Goal: Task Accomplishment & Management: Use online tool/utility

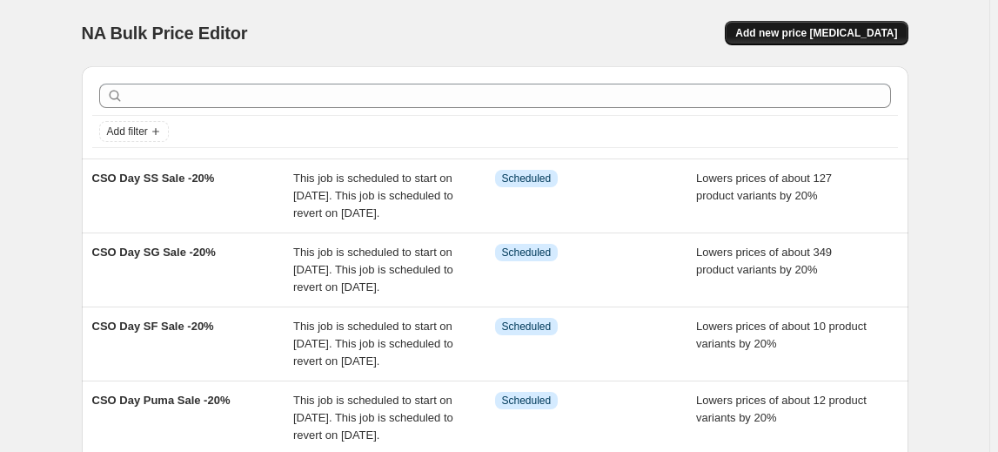
click at [854, 35] on span "Add new price change job" at bounding box center [816, 33] width 162 height 14
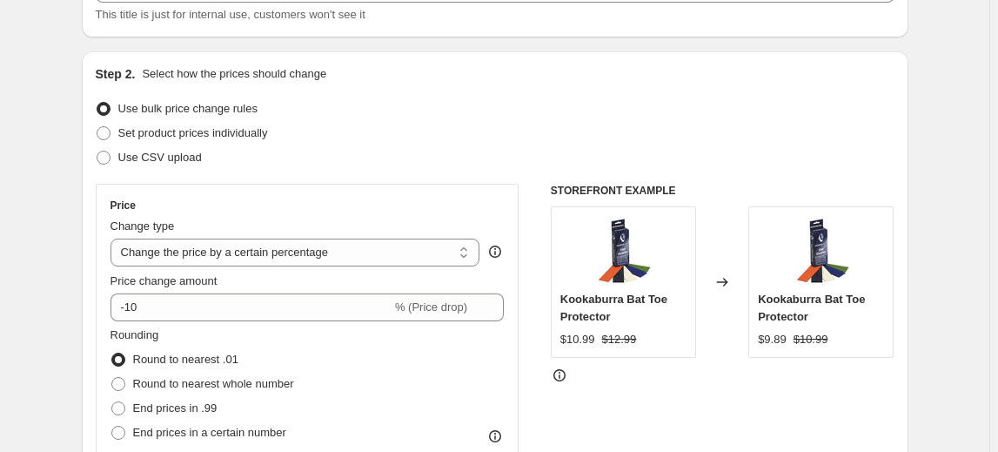
scroll to position [316, 0]
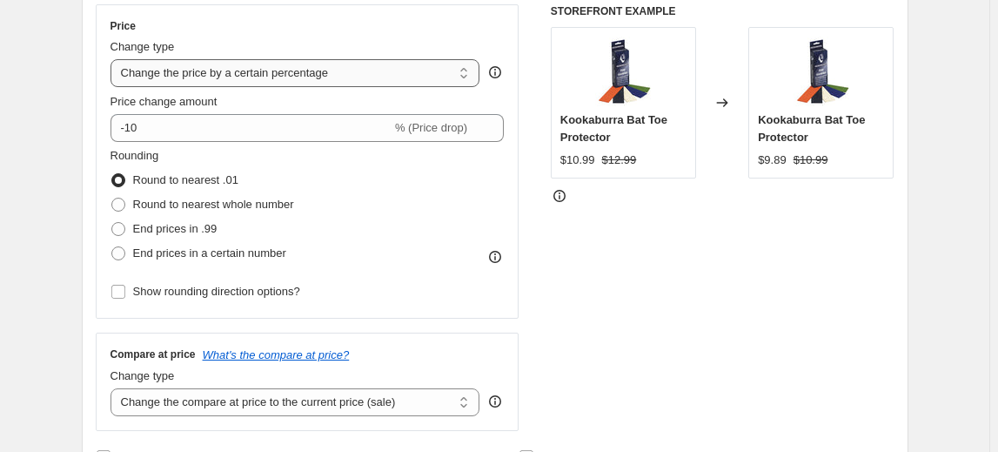
click at [223, 80] on select "Change the price to a certain amount Change the price by a certain amount Chang…" at bounding box center [296, 73] width 370 height 28
click at [346, 78] on select "Change the price to a certain amount Change the price by a certain amount Chang…" at bounding box center [296, 73] width 370 height 28
select select "margin"
type input "50"
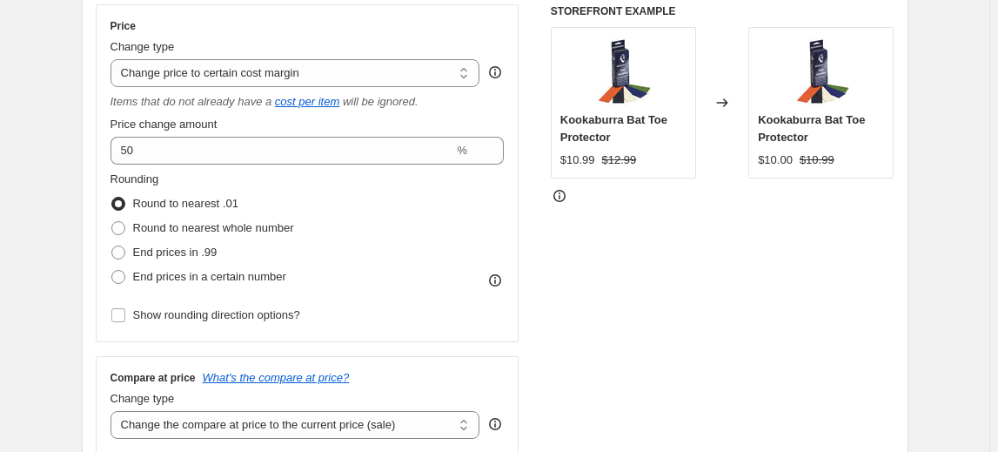
select select "margin"
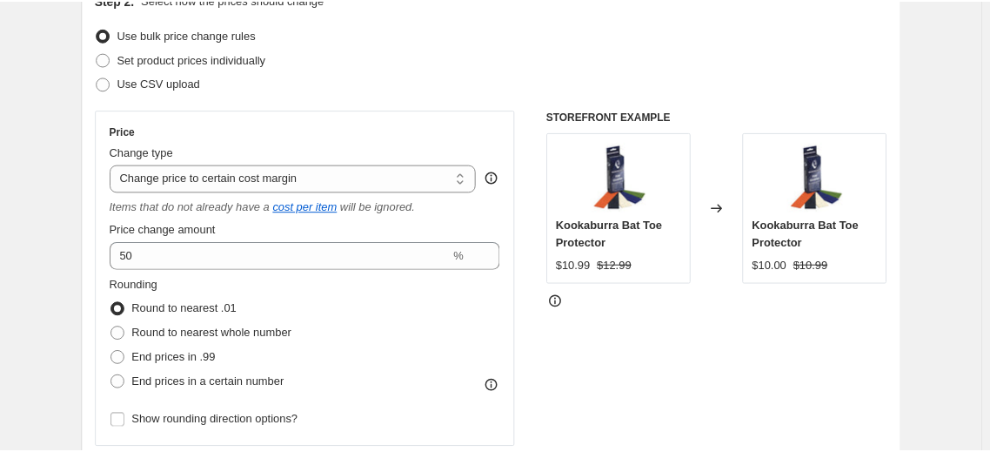
scroll to position [237, 0]
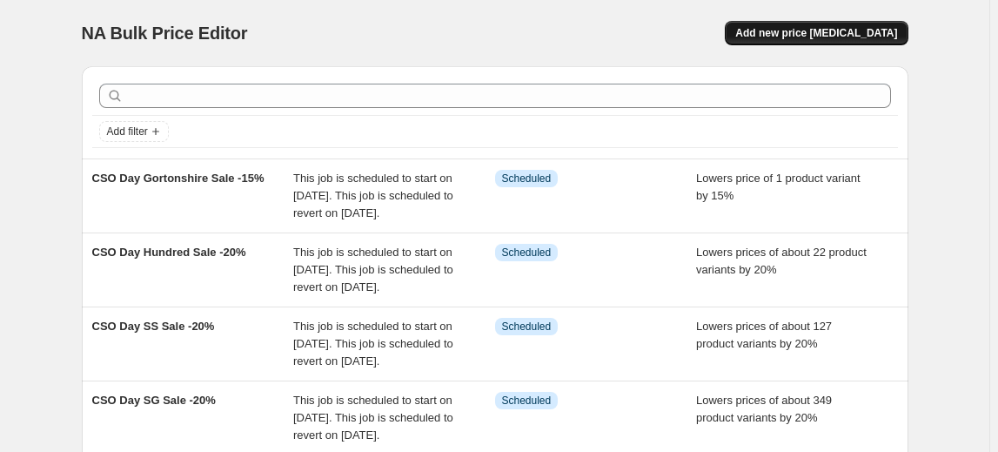
click at [853, 41] on button "Add new price [MEDICAL_DATA]" at bounding box center [816, 33] width 183 height 24
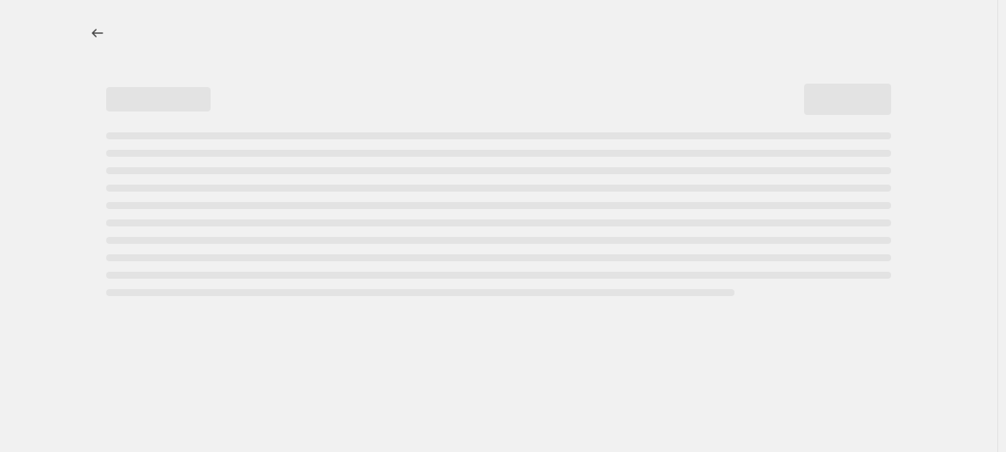
select select "percentage"
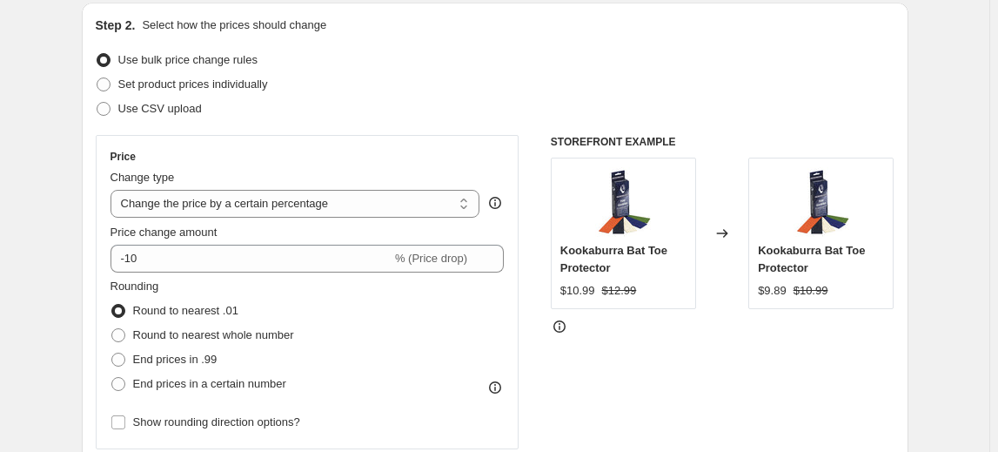
scroll to position [237, 0]
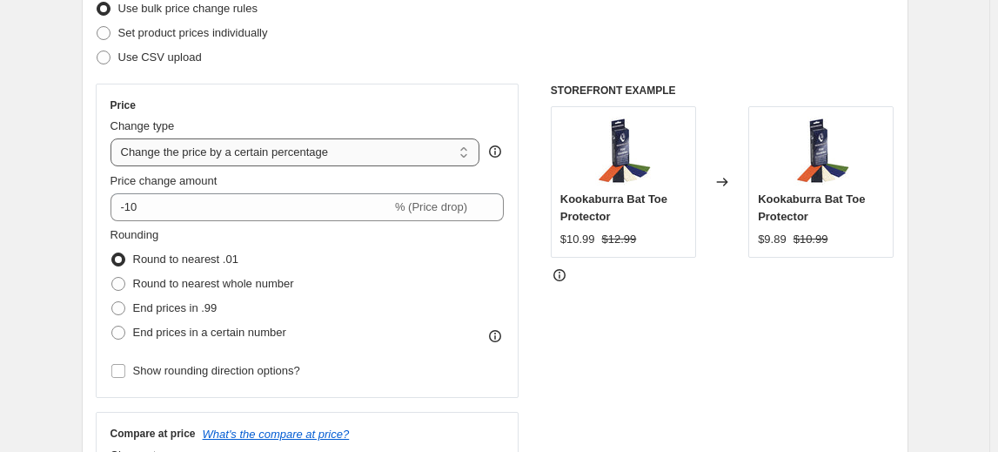
click at [265, 157] on select "Change the price to a certain amount Change the price by a certain amount Chang…" at bounding box center [296, 152] width 370 height 28
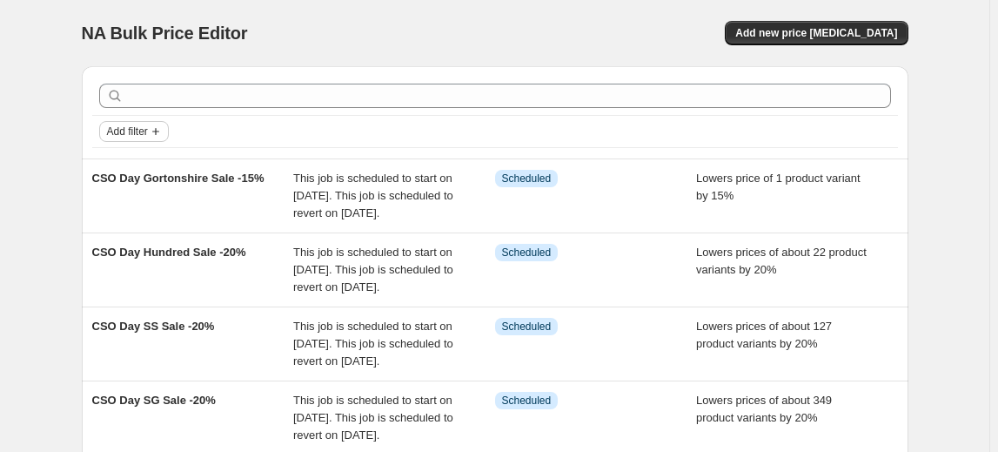
click at [140, 139] on button "Add filter" at bounding box center [134, 131] width 70 height 21
click at [835, 30] on span "Add new price change job" at bounding box center [816, 33] width 162 height 14
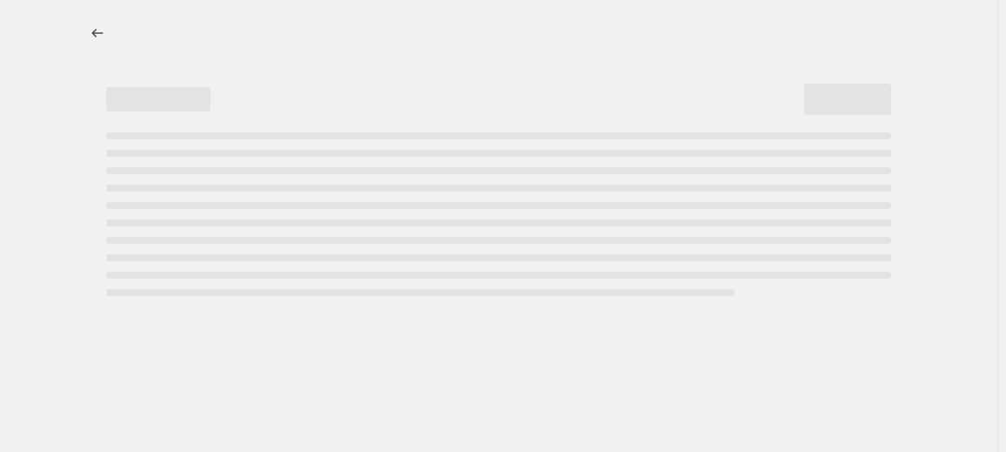
select select "percentage"
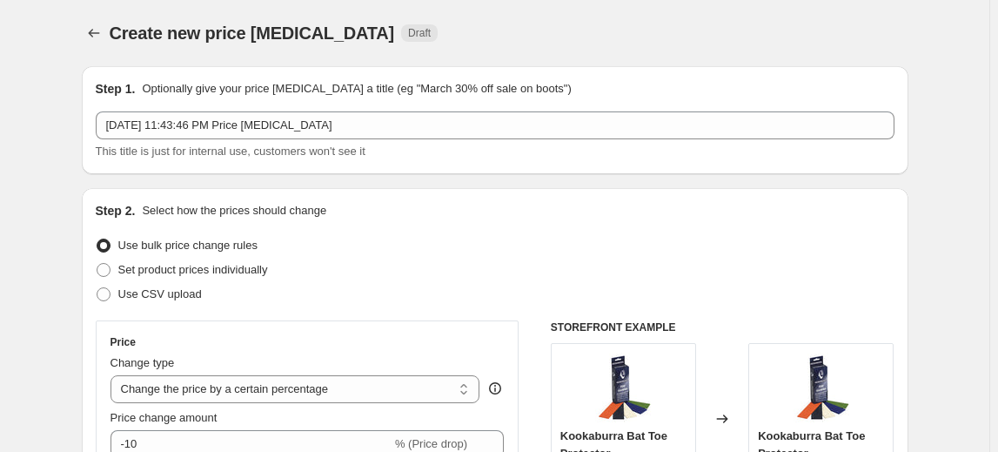
click at [94, 34] on icon "Price change jobs" at bounding box center [93, 33] width 11 height 9
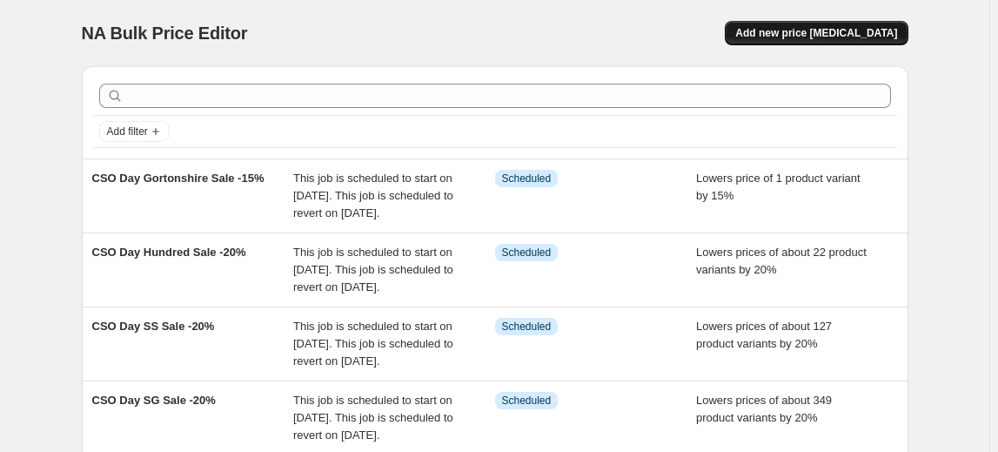
click at [805, 37] on span "Add new price change job" at bounding box center [816, 33] width 162 height 14
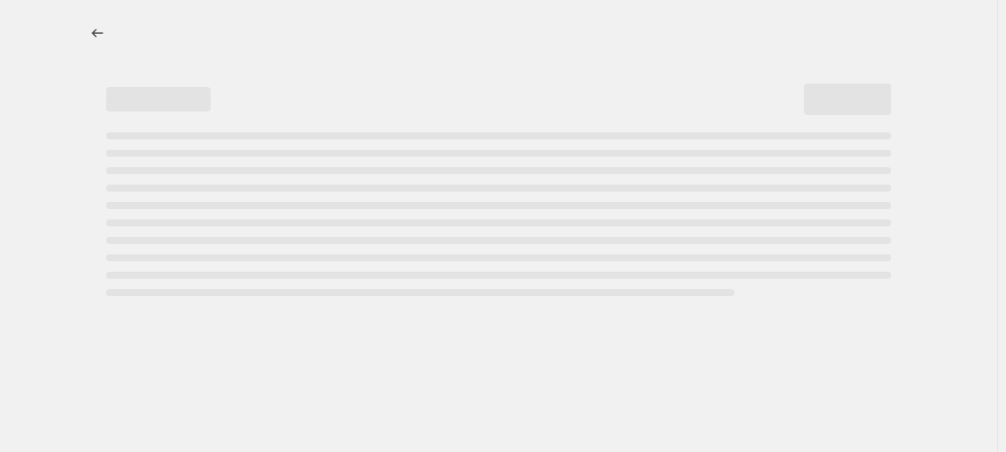
select select "percentage"
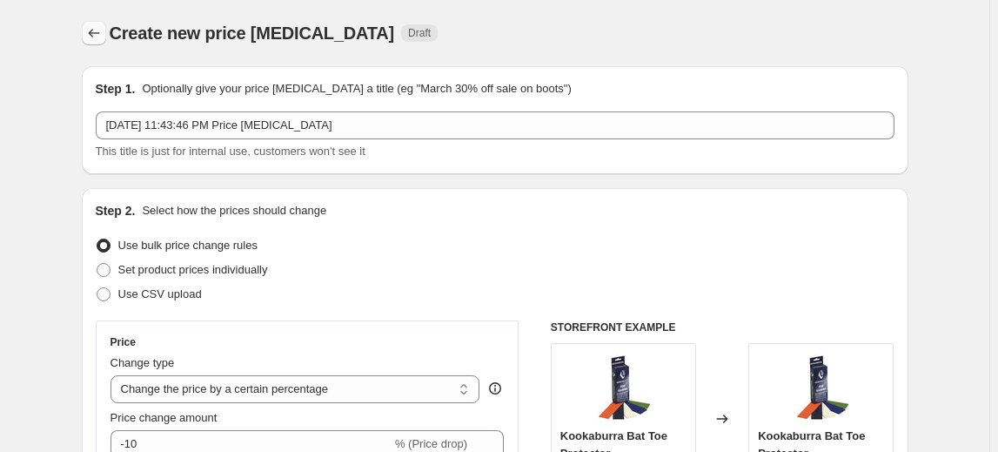
click at [100, 37] on icon "Price change jobs" at bounding box center [93, 32] width 17 height 17
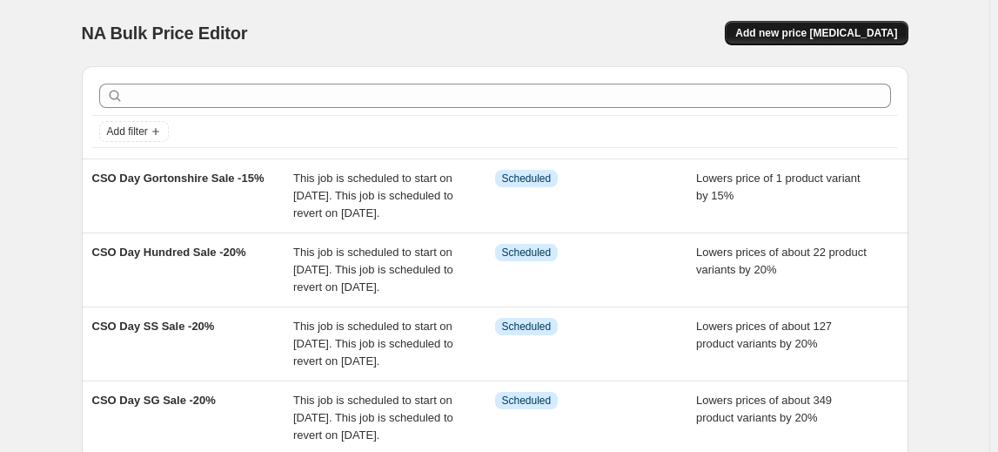
click at [828, 31] on span "Add new price change job" at bounding box center [816, 33] width 162 height 14
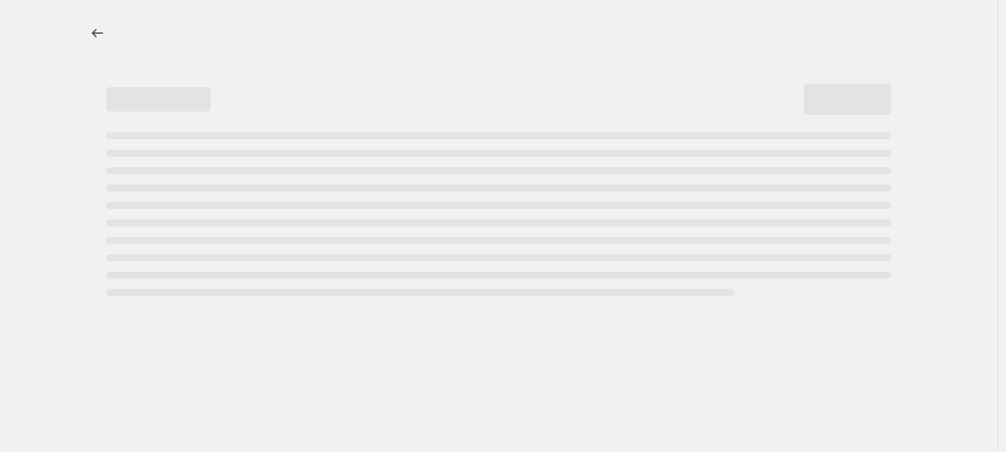
select select "percentage"
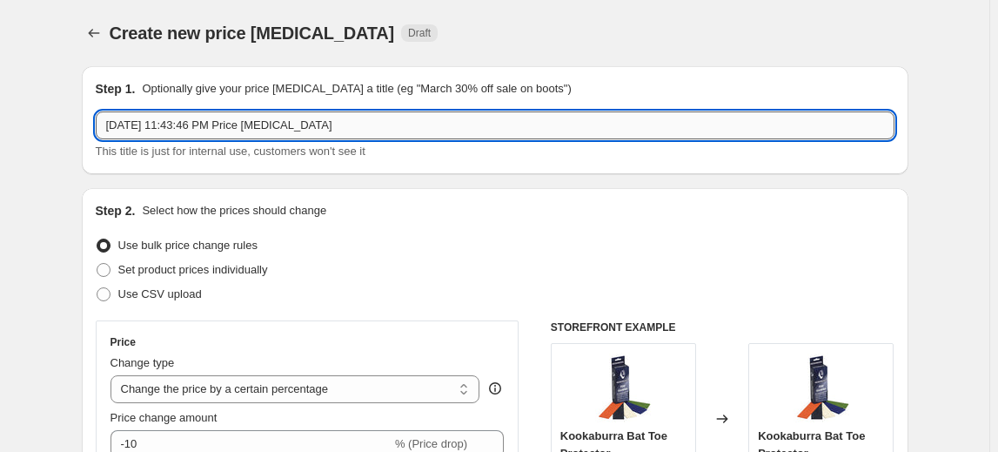
click at [332, 116] on input "Sep 30, 2025, 11:43:46 PM Price change job" at bounding box center [495, 125] width 799 height 28
drag, startPoint x: 332, startPoint y: 119, endPoint x: 53, endPoint y: 117, distance: 278.4
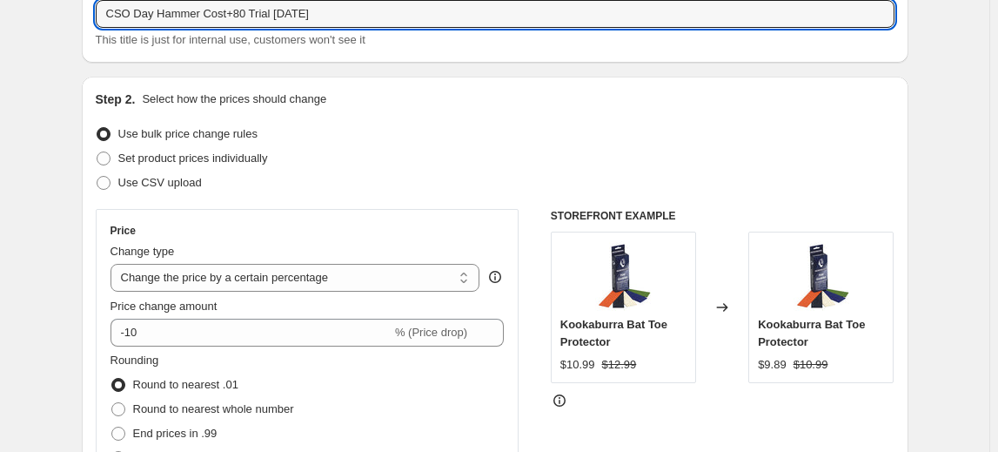
scroll to position [157, 0]
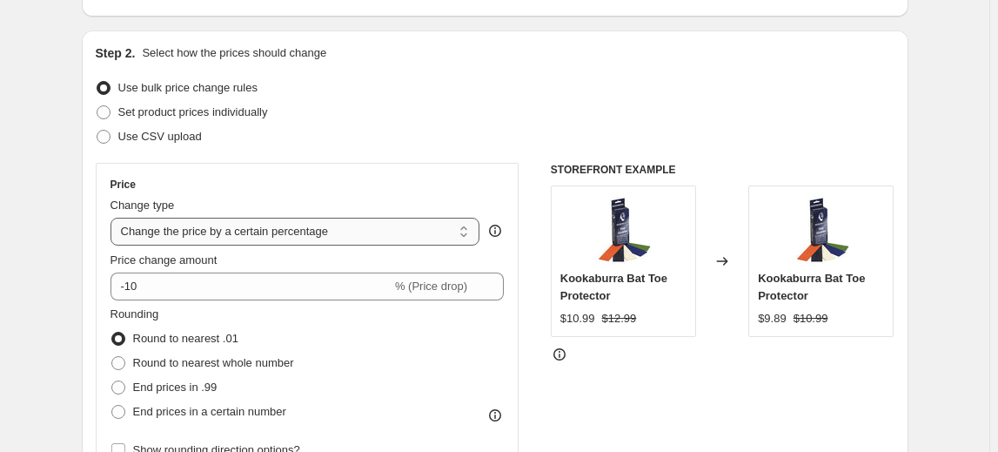
type input "CSO Day Hammer Cost+80 Trial Sep 30"
click at [190, 242] on select "Change the price to a certain amount Change the price by a certain amount Chang…" at bounding box center [296, 232] width 370 height 28
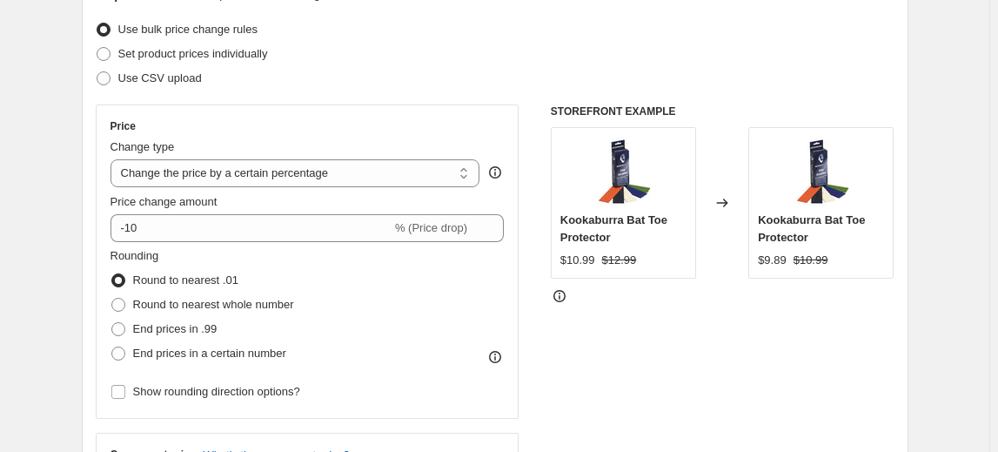
scroll to position [237, 0]
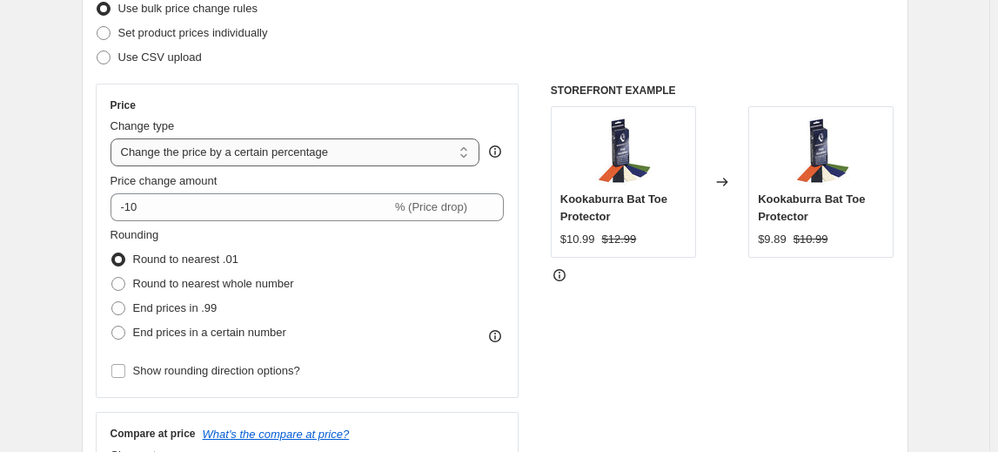
click at [262, 157] on select "Change the price to a certain amount Change the price by a certain amount Chang…" at bounding box center [296, 152] width 370 height 28
select select "pc"
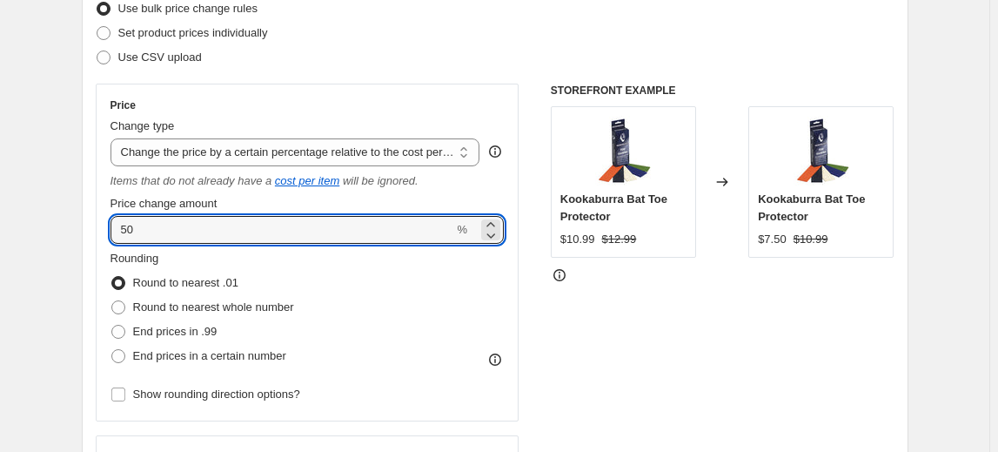
drag, startPoint x: 178, startPoint y: 234, endPoint x: 64, endPoint y: 233, distance: 114.0
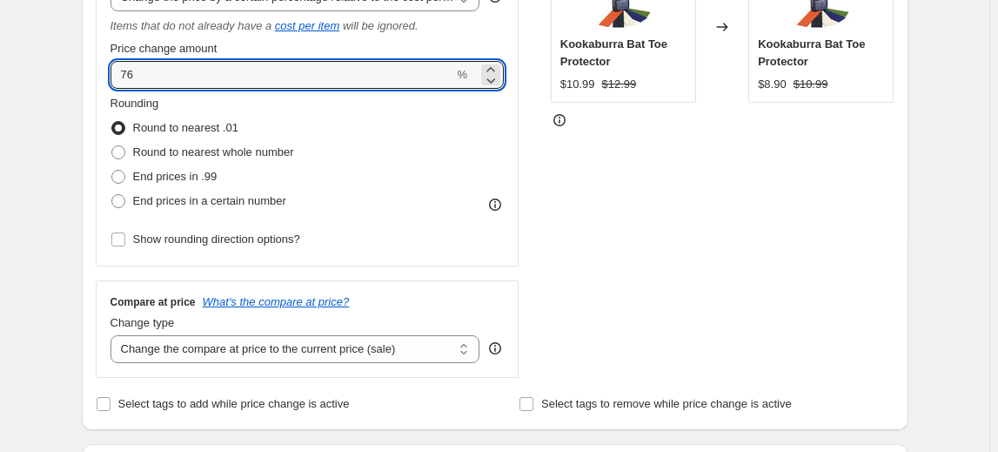
scroll to position [474, 0]
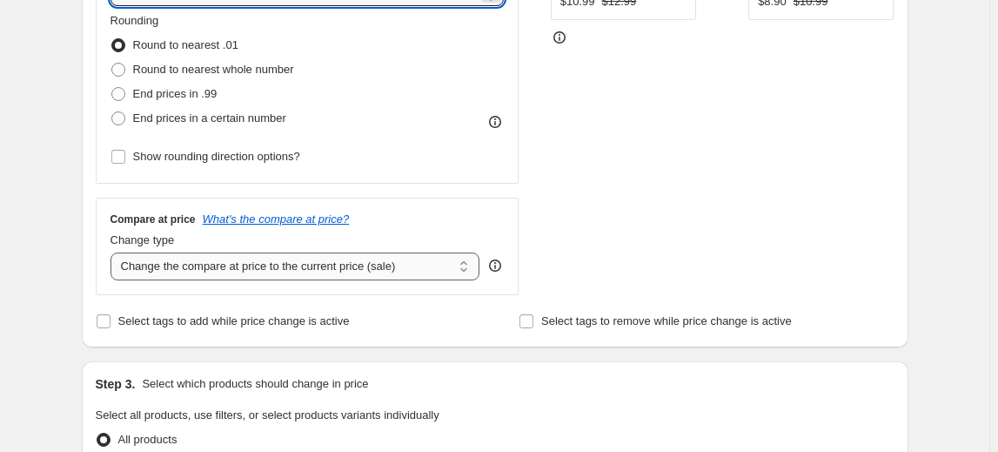
type input "76"
click at [338, 261] on select "Change the compare at price to the current price (sale) Change the compare at p…" at bounding box center [296, 266] width 370 height 28
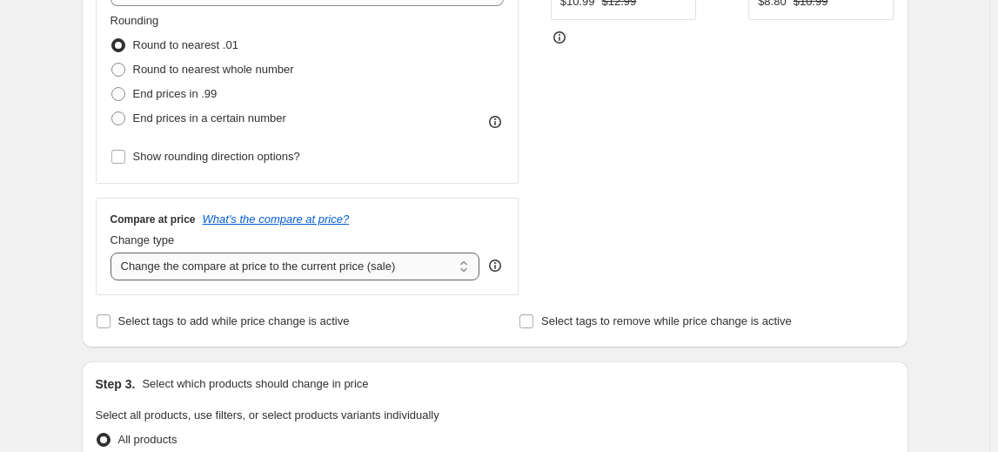
select select "no_change"
click at [113, 252] on select "Change the compare at price to the current price (sale) Change the compare at p…" at bounding box center [296, 266] width 370 height 28
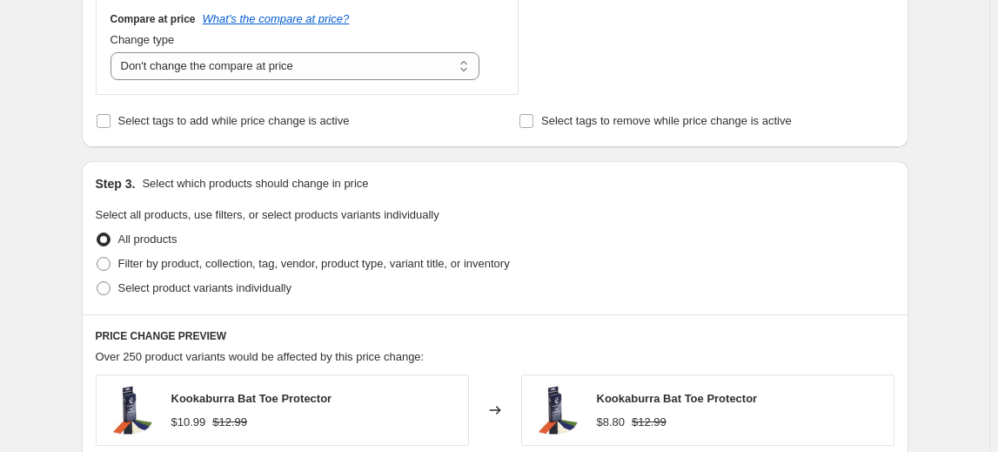
scroll to position [712, 0]
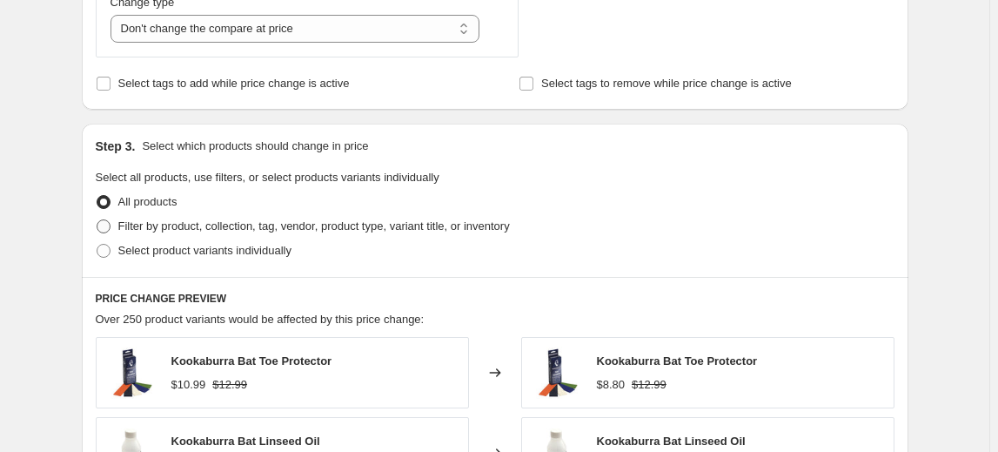
click at [221, 231] on span "Filter by product, collection, tag, vendor, product type, variant title, or inv…" at bounding box center [314, 225] width 392 height 13
click at [97, 220] on input "Filter by product, collection, tag, vendor, product type, variant title, or inv…" at bounding box center [97, 219] width 1 height 1
radio input "true"
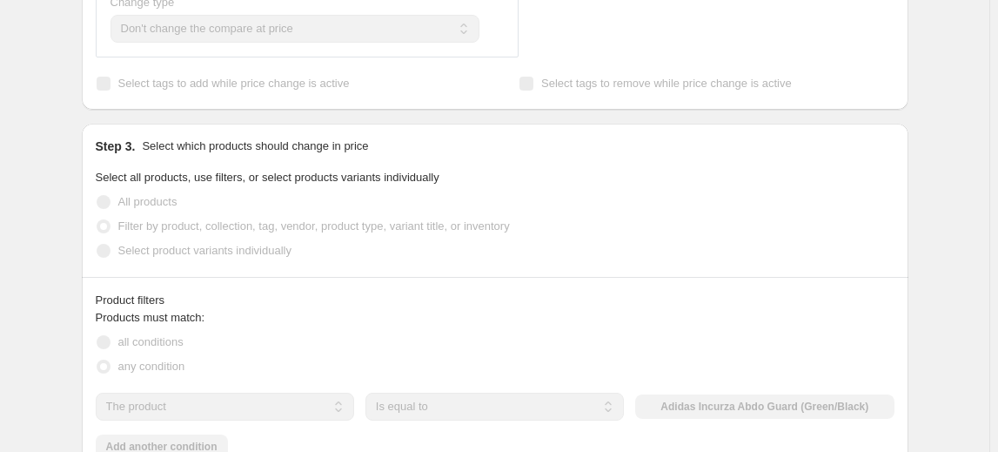
scroll to position [791, 0]
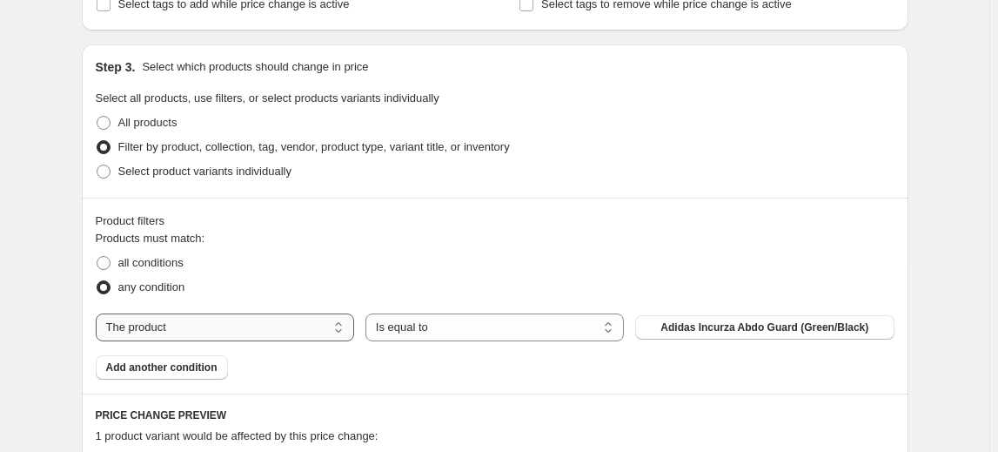
click at [318, 332] on select "The product The product's collection The product's tag The product's vendor The…" at bounding box center [225, 327] width 258 height 28
select select "vendor"
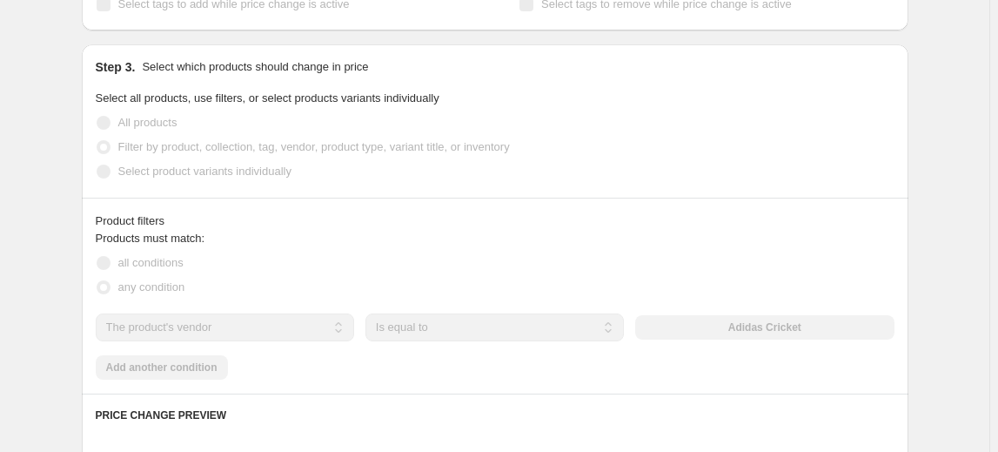
click at [731, 328] on div "Adidas Cricket" at bounding box center [764, 327] width 258 height 24
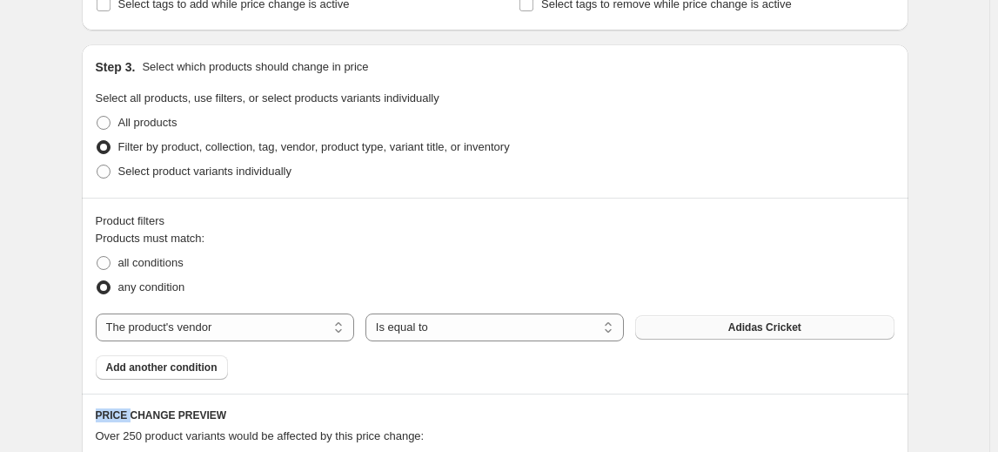
click at [729, 327] on button "Adidas Cricket" at bounding box center [764, 327] width 258 height 24
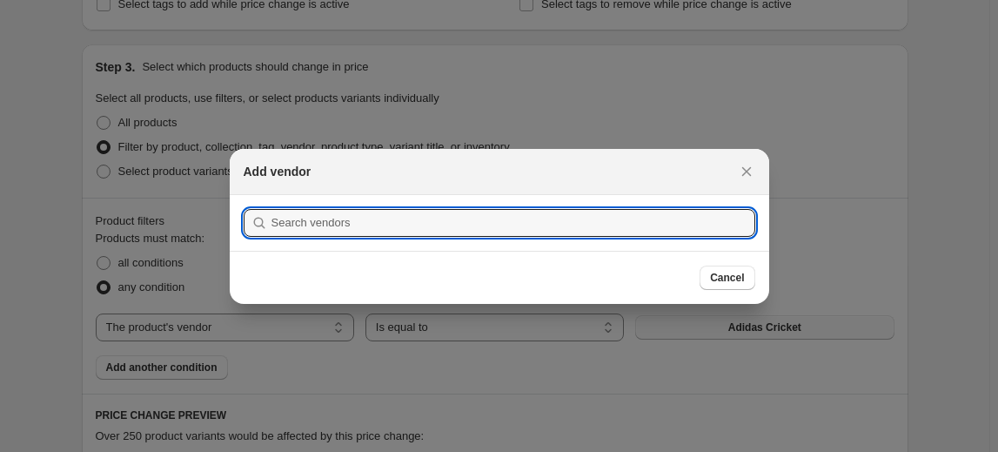
scroll to position [0, 0]
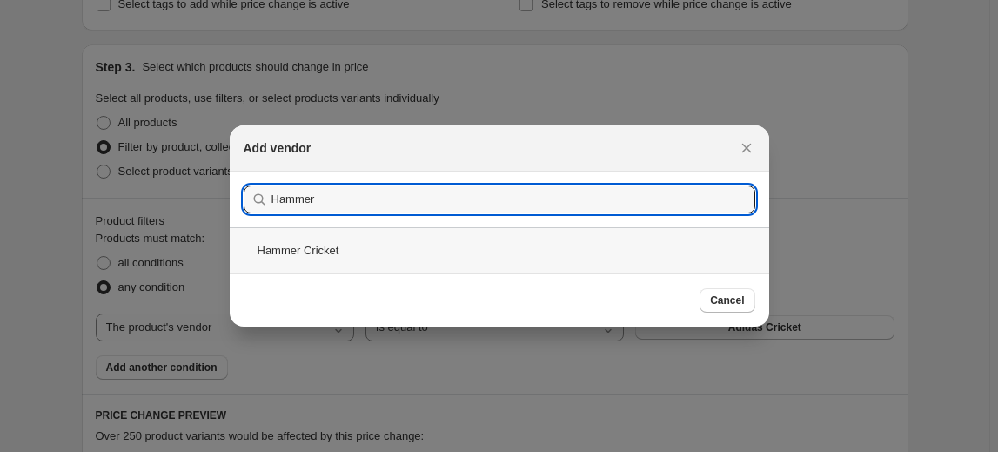
type input "Hammer"
click at [337, 251] on div "Hammer Cricket" at bounding box center [499, 250] width 539 height 46
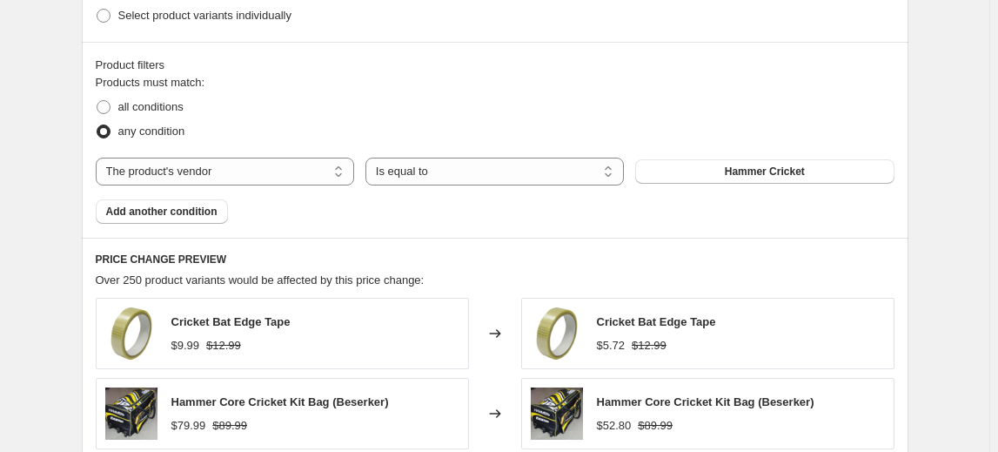
scroll to position [948, 0]
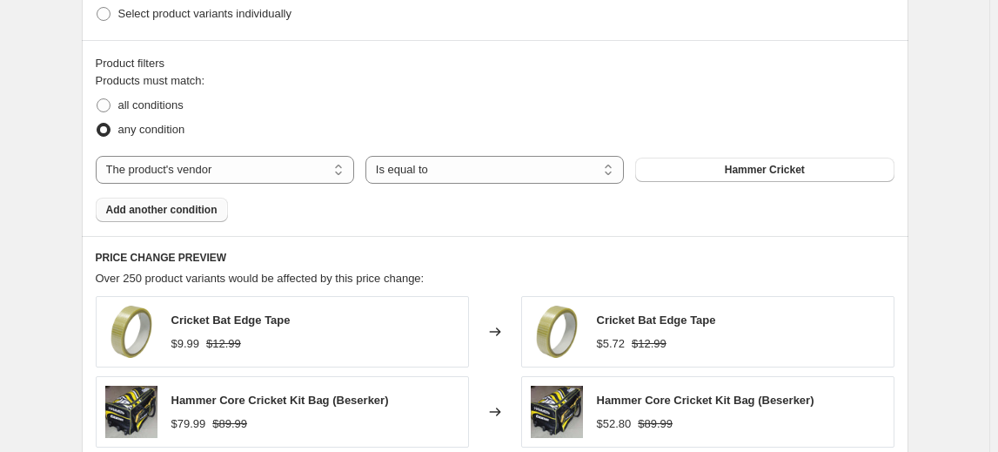
click at [183, 211] on span "Add another condition" at bounding box center [161, 210] width 111 height 14
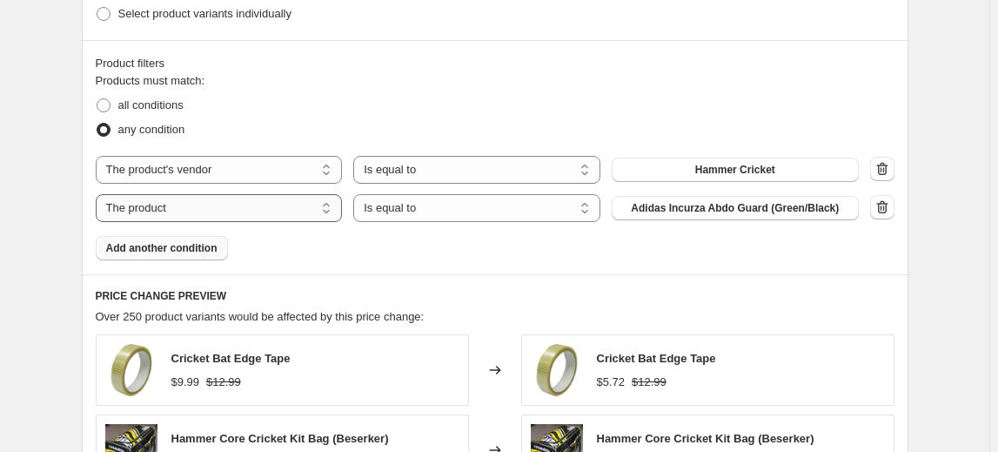
click at [238, 208] on select "The product The product's collection The product's tag The product's vendor The…" at bounding box center [219, 208] width 247 height 28
select select "product_status"
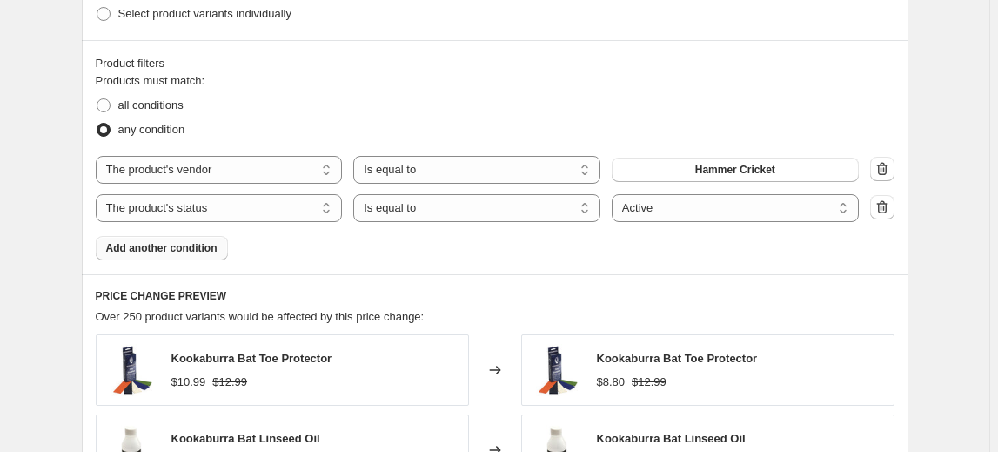
click at [158, 243] on span "Add another condition" at bounding box center [161, 248] width 111 height 14
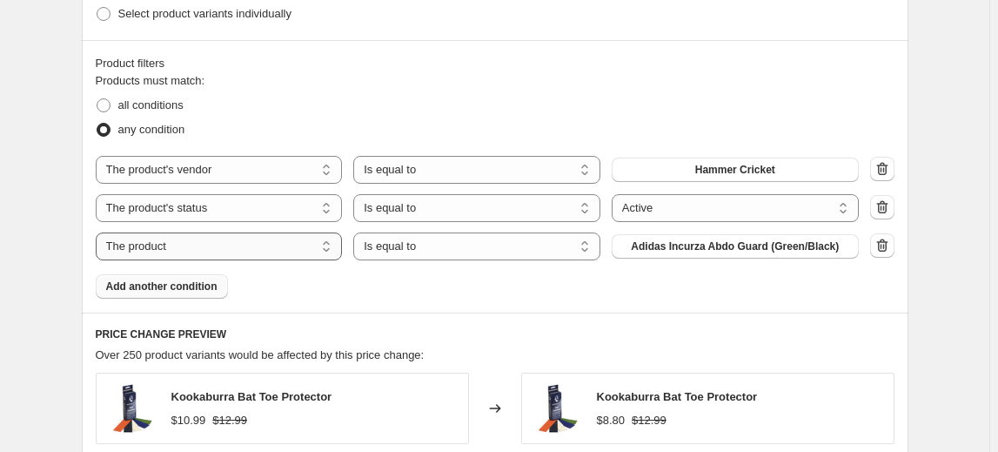
click at [196, 249] on select "The product The product's collection The product's tag The product's vendor The…" at bounding box center [219, 246] width 247 height 28
select select "inventory_quantity"
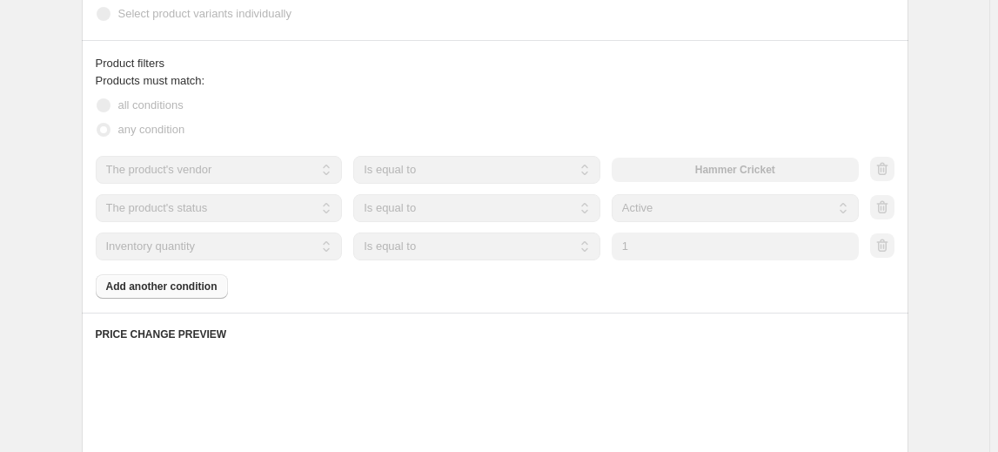
click at [460, 242] on select "Is equal to Is not equal to Is greater than Is less than" at bounding box center [476, 246] width 247 height 28
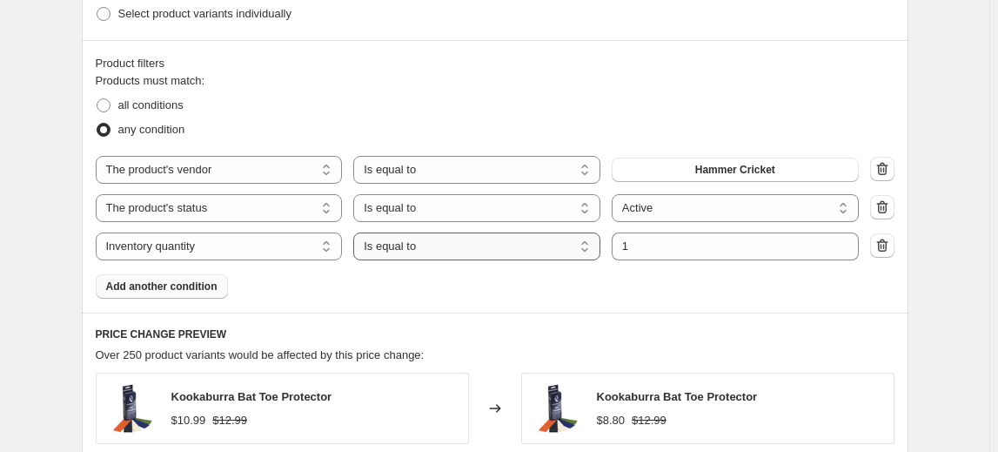
click at [455, 250] on select "Is equal to Is not equal to Is greater than Is less than" at bounding box center [476, 246] width 247 height 28
select select ">"
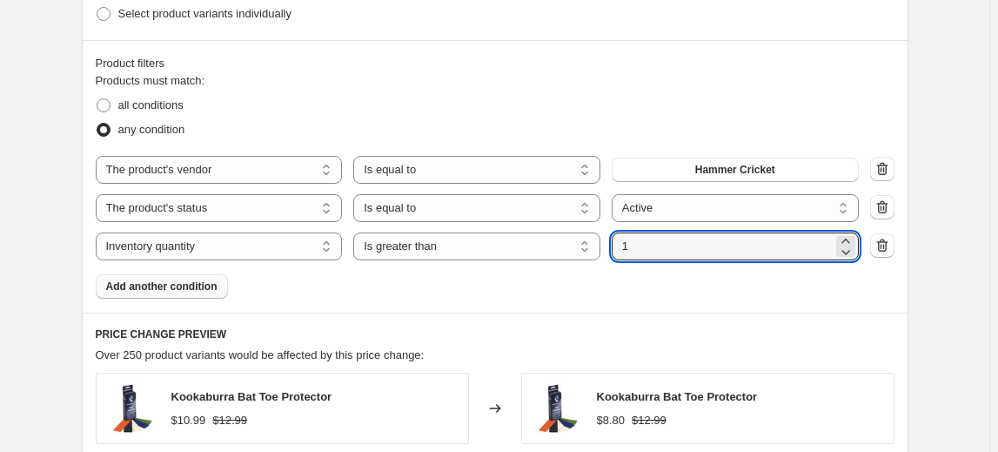
drag, startPoint x: 649, startPoint y: 241, endPoint x: 612, endPoint y: 247, distance: 37.9
click at [612, 247] on div "The product The product's collection The product's tag The product's vendor The…" at bounding box center [477, 246] width 763 height 28
type input "0"
click at [140, 112] on span "all conditions" at bounding box center [150, 105] width 65 height 17
click at [97, 99] on input "all conditions" at bounding box center [97, 98] width 1 height 1
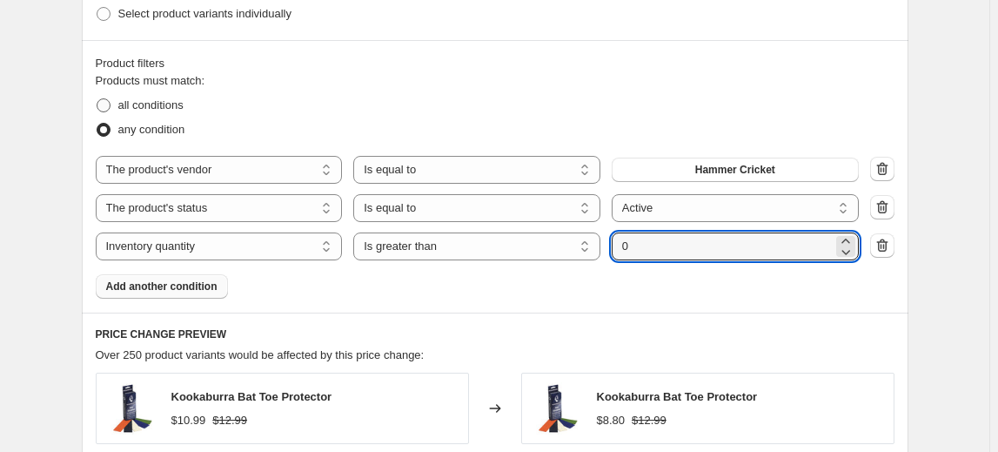
radio input "true"
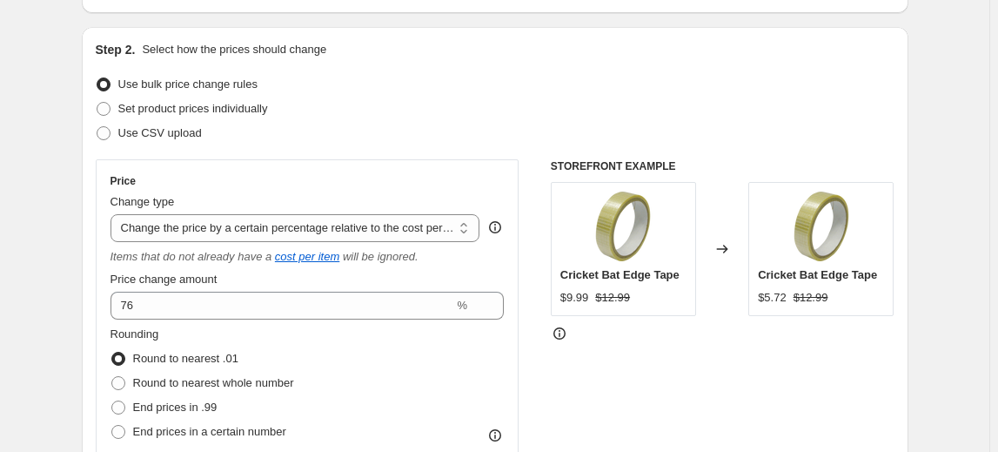
scroll to position [157, 0]
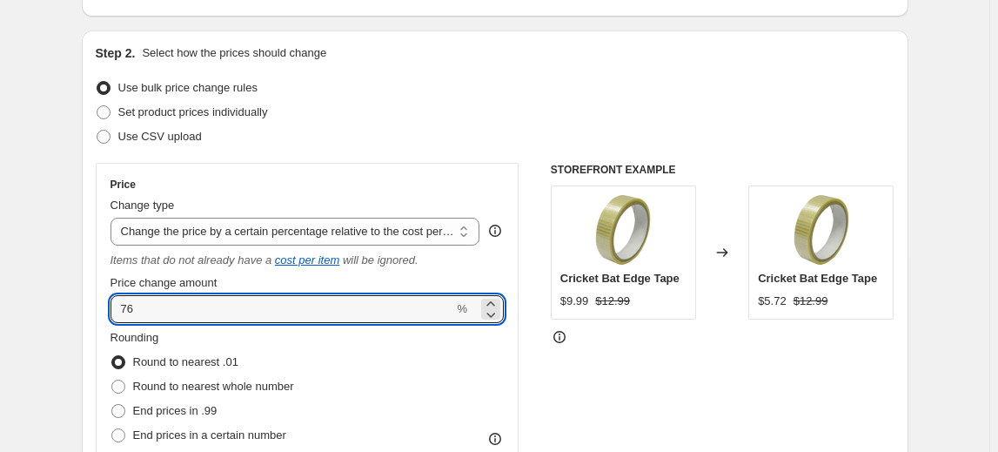
drag, startPoint x: 107, startPoint y: 315, endPoint x: 74, endPoint y: 315, distance: 33.1
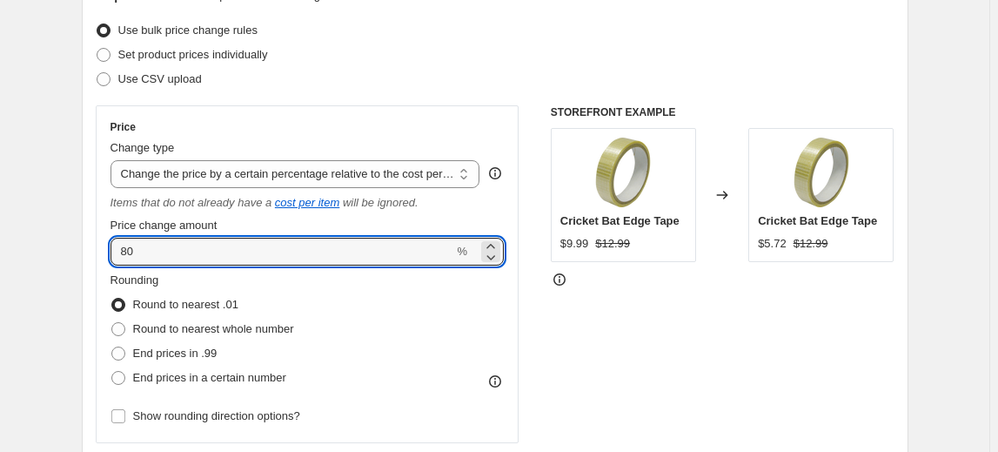
scroll to position [237, 0]
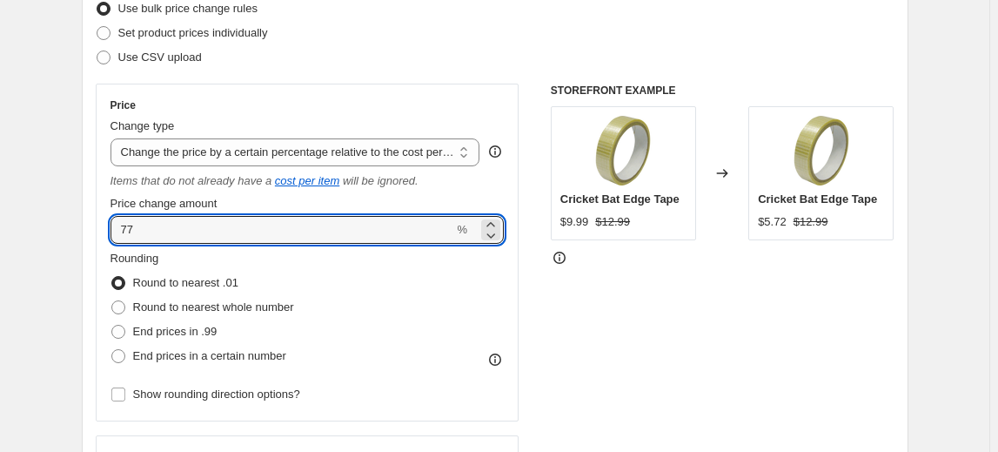
drag, startPoint x: 151, startPoint y: 233, endPoint x: 46, endPoint y: 229, distance: 104.5
type input "9"
type input "80"
click at [436, 71] on div "Step 2. Select how the prices should change Use bulk price change rules Set pro…" at bounding box center [495, 268] width 799 height 606
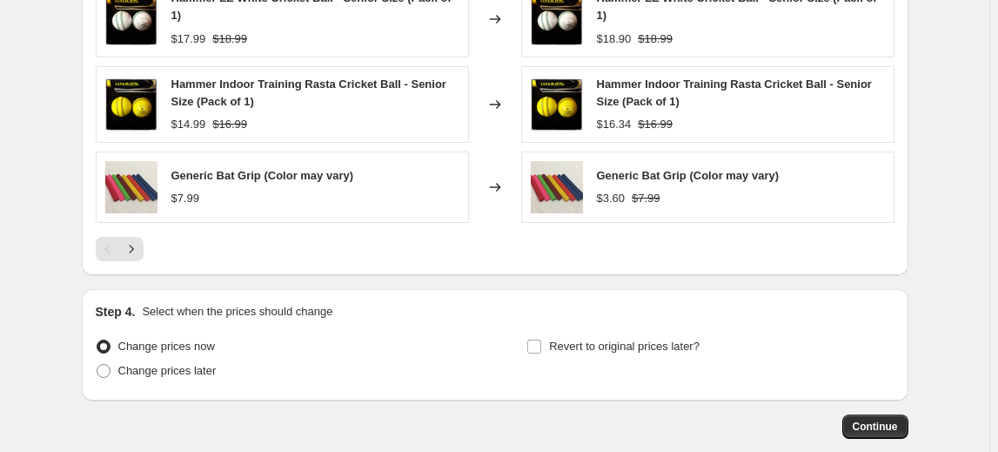
scroll to position [1584, 0]
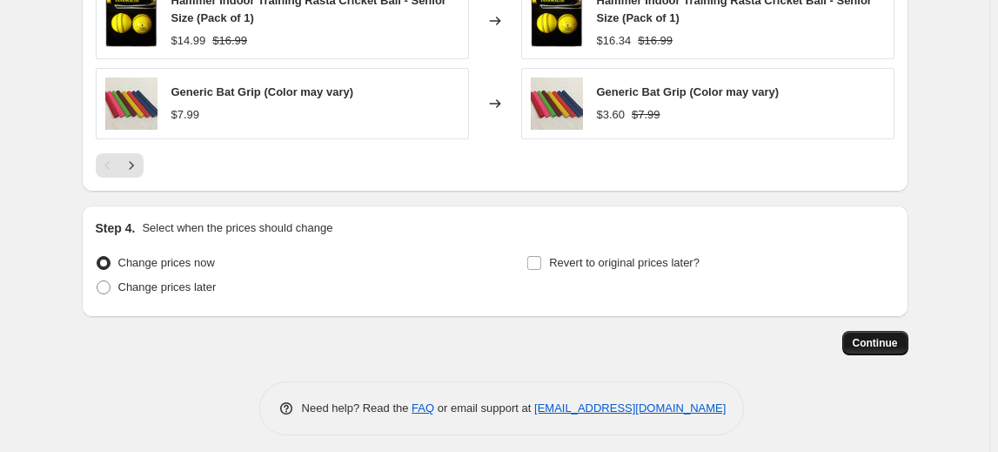
click at [866, 336] on span "Continue" at bounding box center [875, 343] width 45 height 14
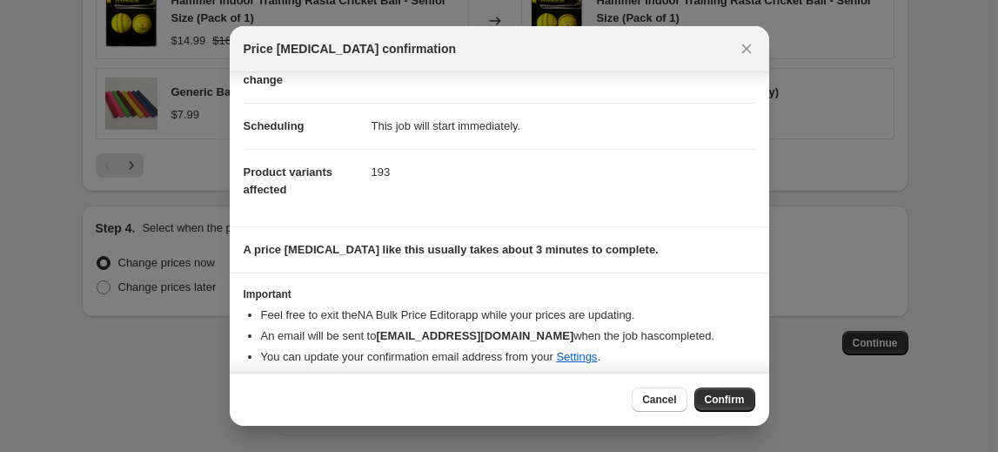
scroll to position [118, 0]
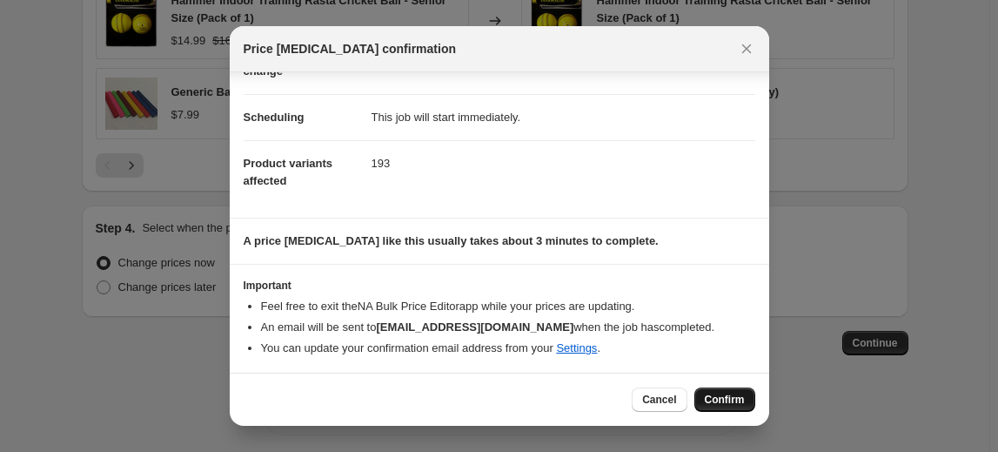
click at [721, 400] on span "Confirm" at bounding box center [725, 399] width 40 height 14
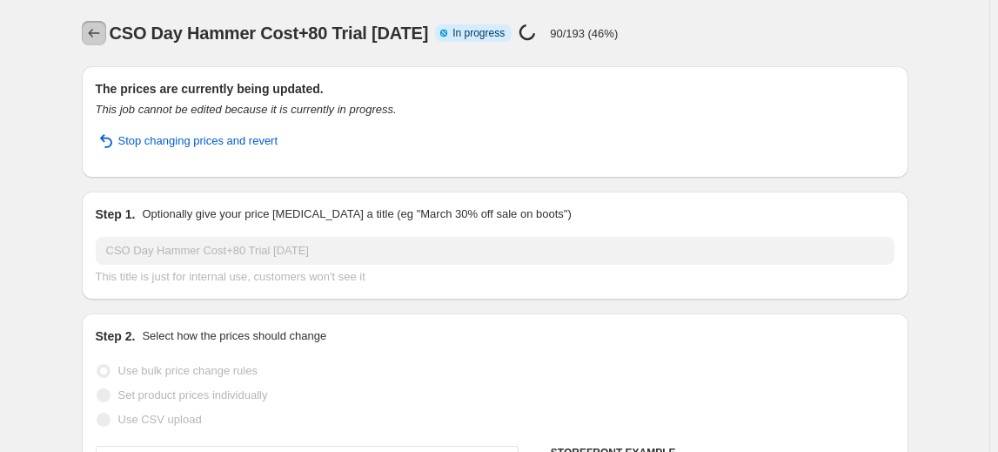
click at [99, 33] on icon "Price change jobs" at bounding box center [93, 33] width 11 height 9
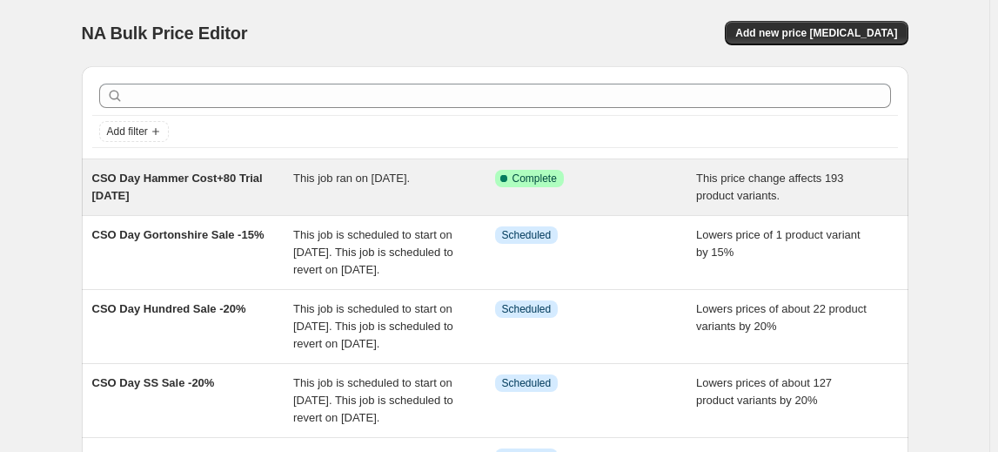
click at [203, 179] on span "CSO Day Hammer Cost+80 Trial Sep 30" at bounding box center [177, 186] width 171 height 30
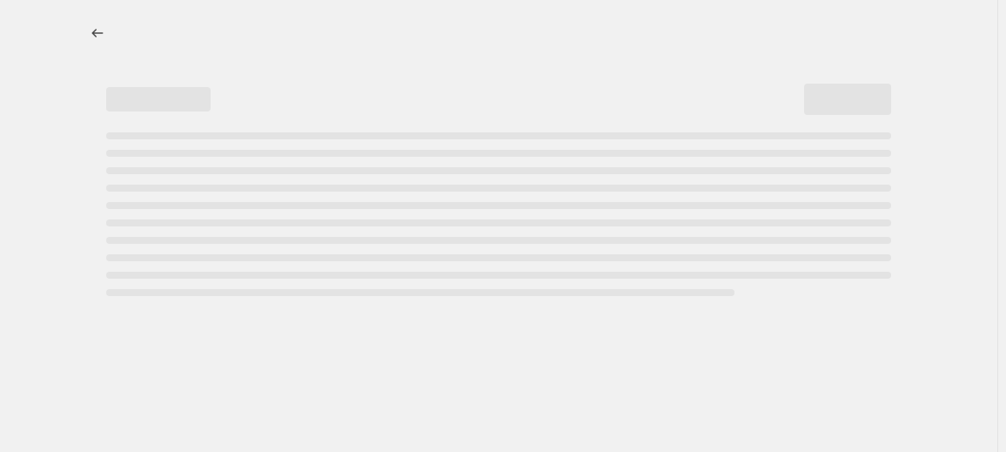
select select "pc"
select select "no_change"
select select "vendor"
select select "product_status"
select select "inventory_quantity"
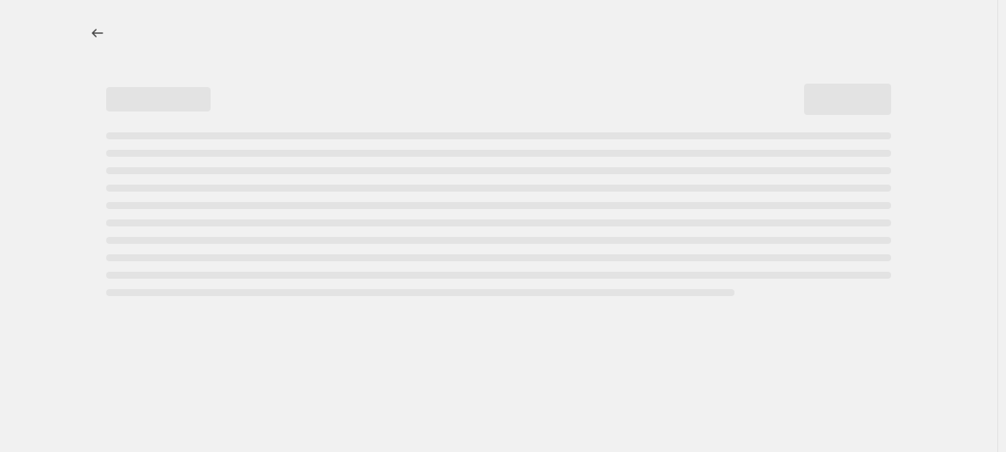
select select ">"
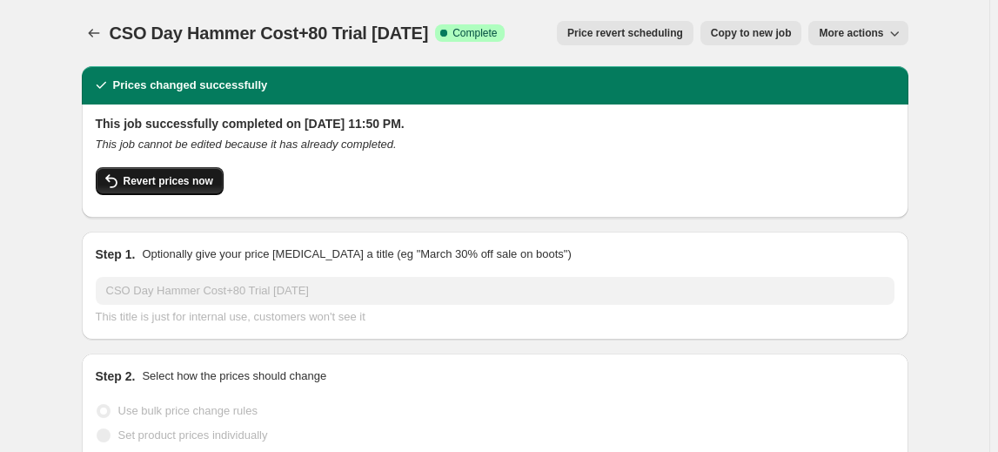
click at [183, 186] on span "Revert prices now" at bounding box center [169, 181] width 90 height 14
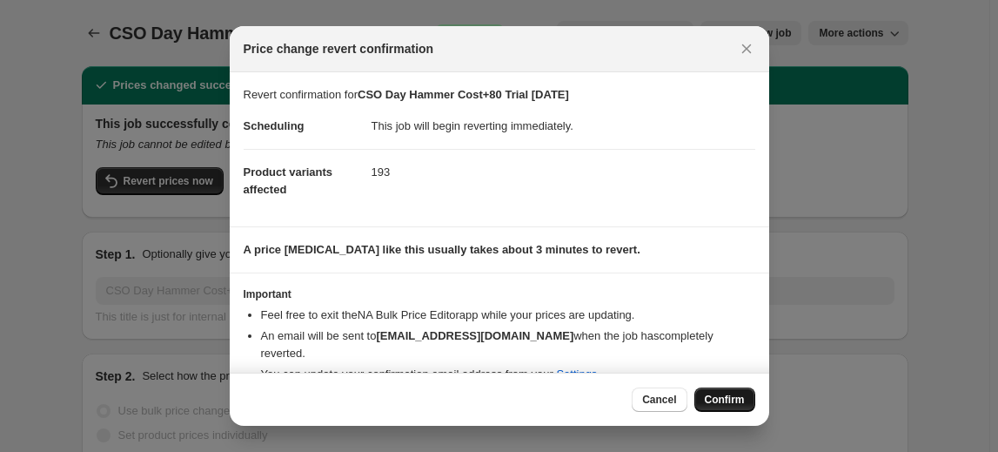
click at [719, 400] on span "Confirm" at bounding box center [725, 399] width 40 height 14
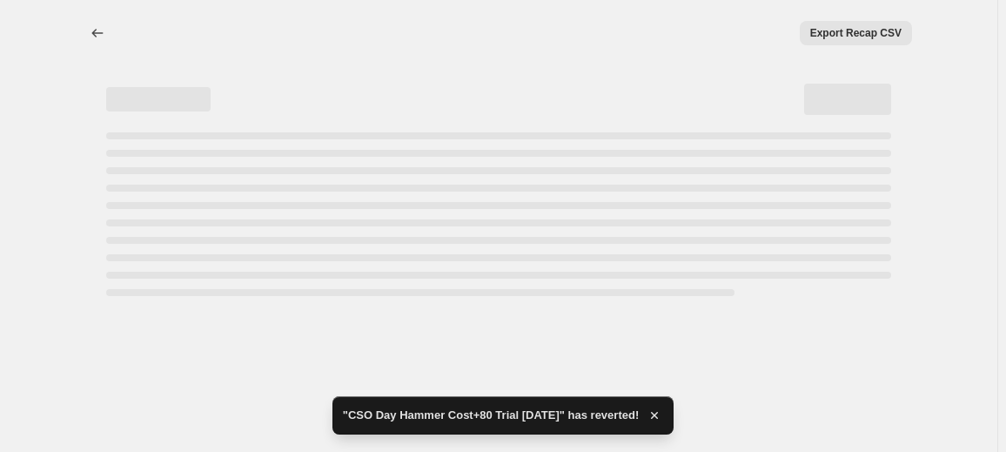
select select "pc"
select select "no_change"
select select "vendor"
select select "product_status"
select select "inventory_quantity"
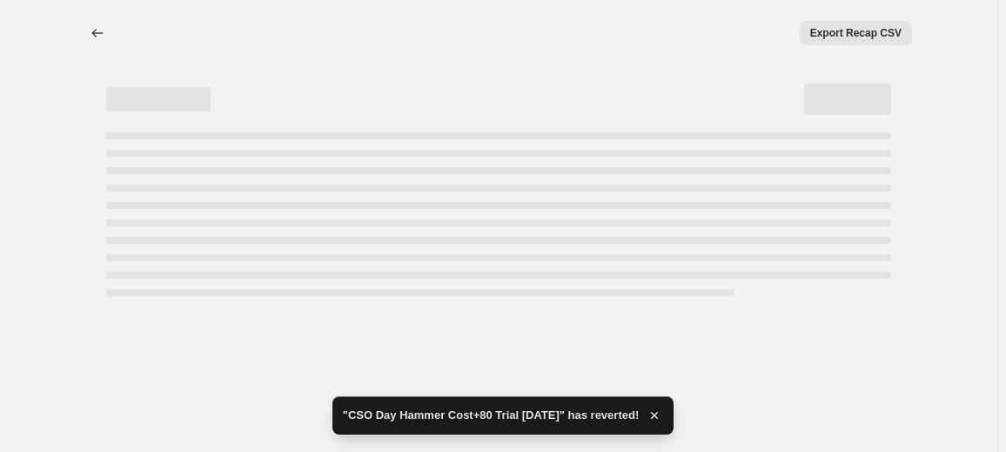
select select ">"
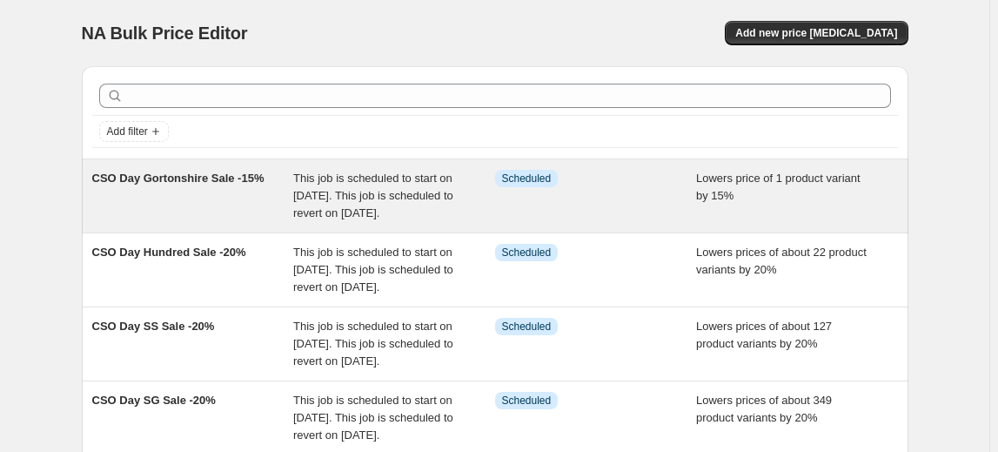
click at [185, 175] on span "CSO Day Gortonshire Sale -15%" at bounding box center [178, 177] width 172 height 13
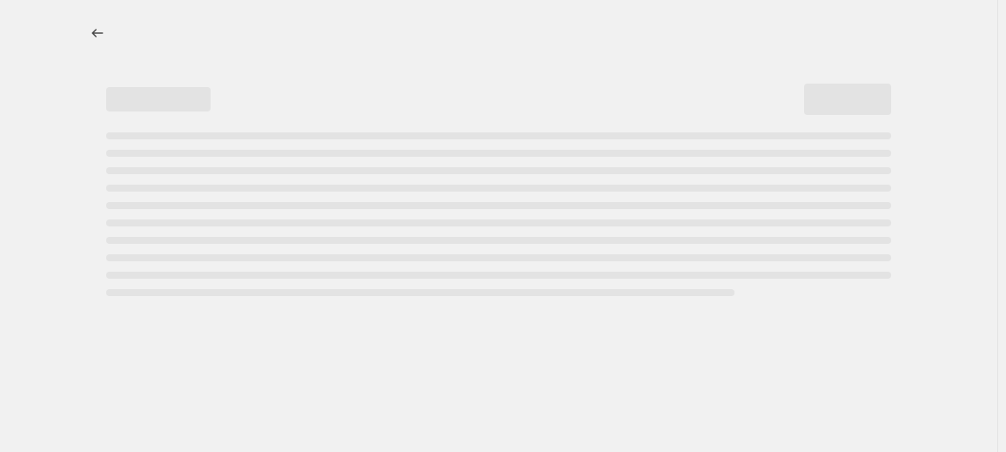
select select "percentage"
select select "no_change"
select select "inventory_quantity"
select select ">"
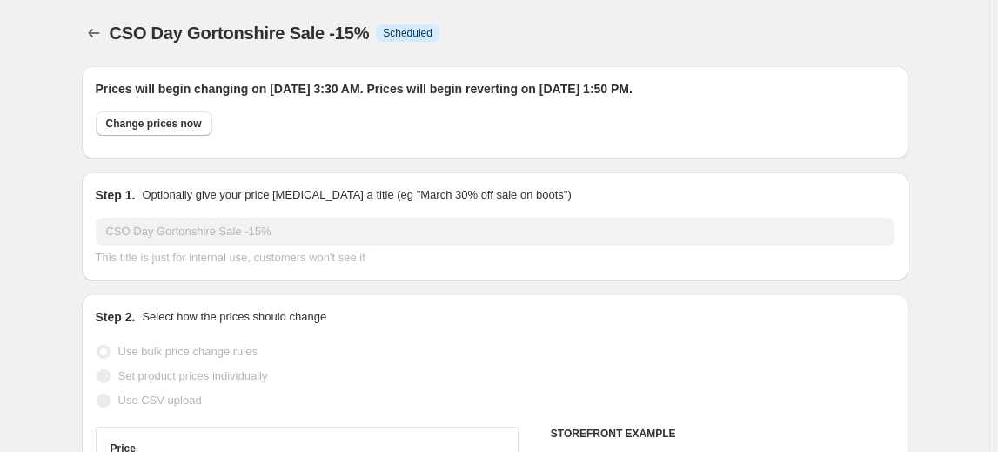
select select "vendor"
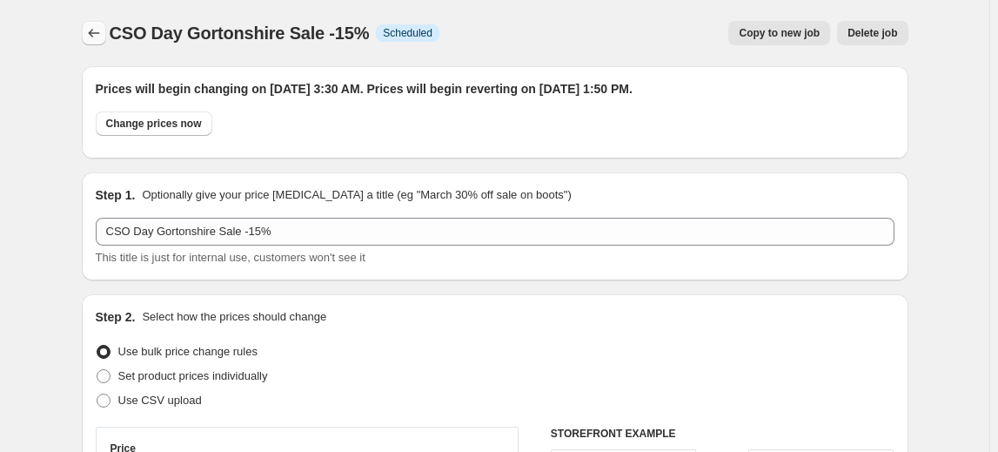
click at [94, 31] on icon "Price change jobs" at bounding box center [93, 33] width 11 height 9
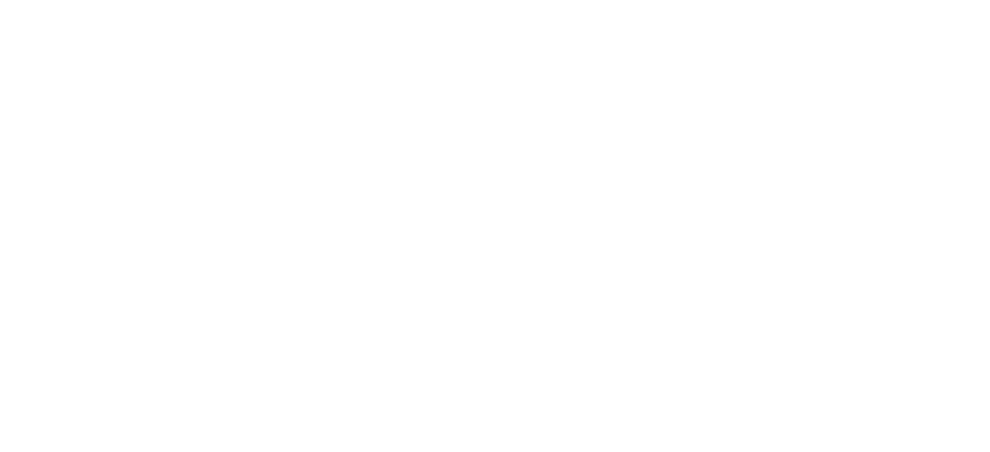
select select "pc"
select select "no_change"
select select "vendor"
select select "product_status"
select select "inventory_quantity"
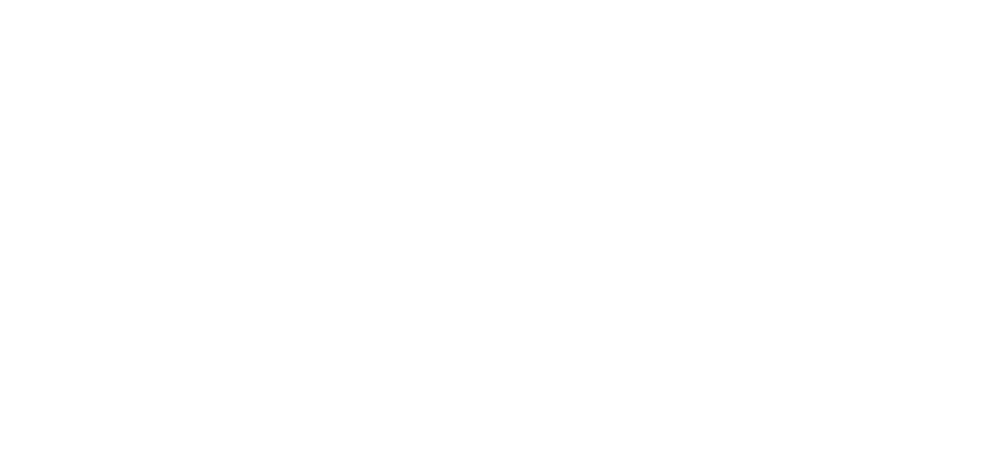
select select ">"
